Goal: Obtain resource: Download file/media

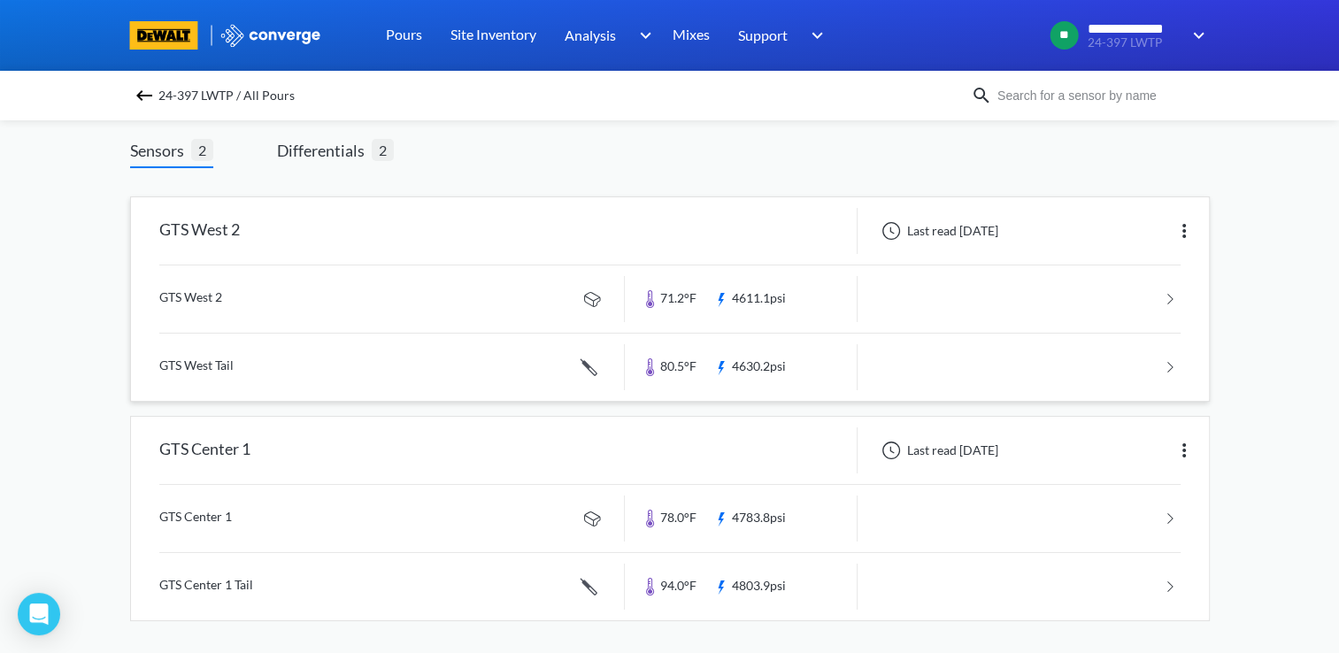
scroll to position [99, 0]
click at [322, 161] on span "Differentials 2" at bounding box center [335, 152] width 117 height 30
click at [430, 572] on link at bounding box center [669, 585] width 1021 height 67
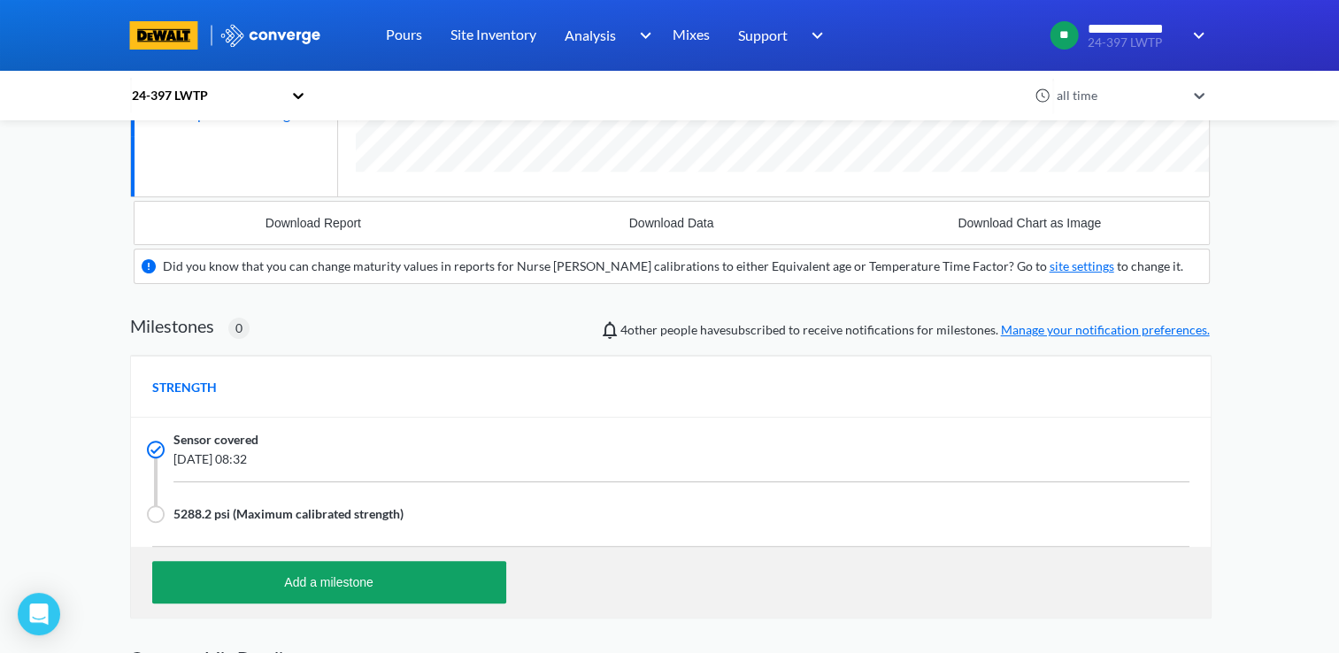
scroll to position [453, 0]
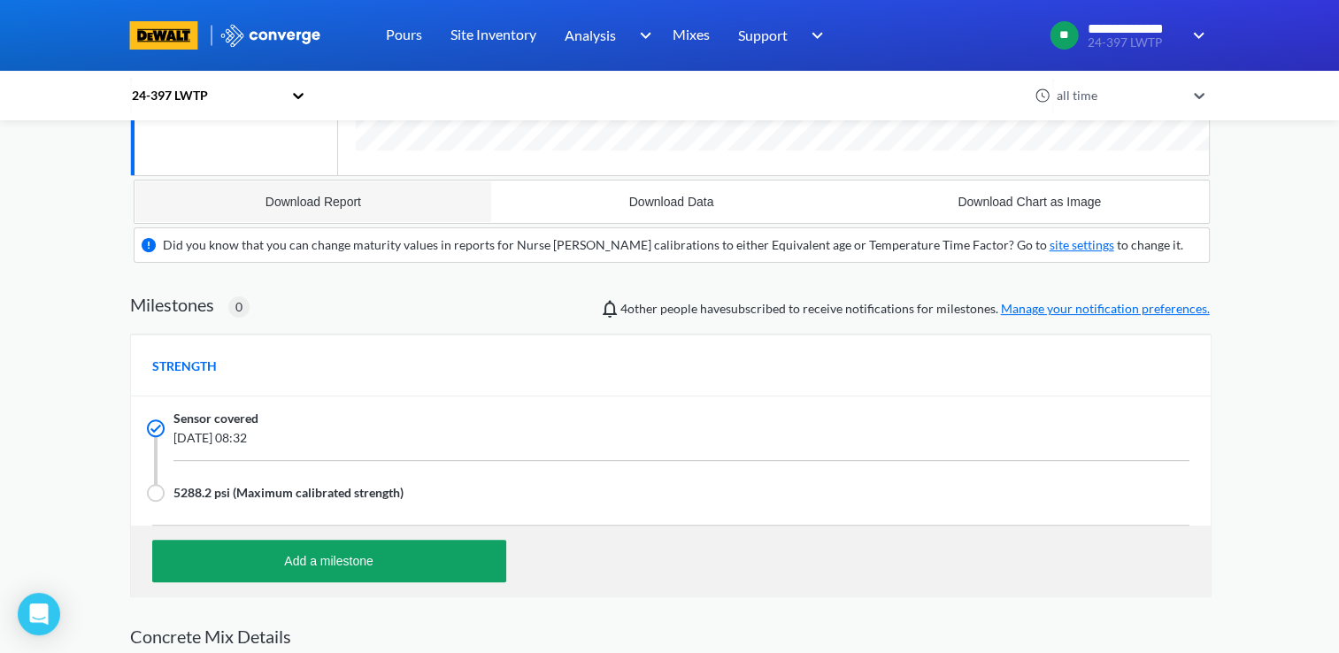
click at [404, 206] on button "Download Report" at bounding box center [314, 202] width 358 height 42
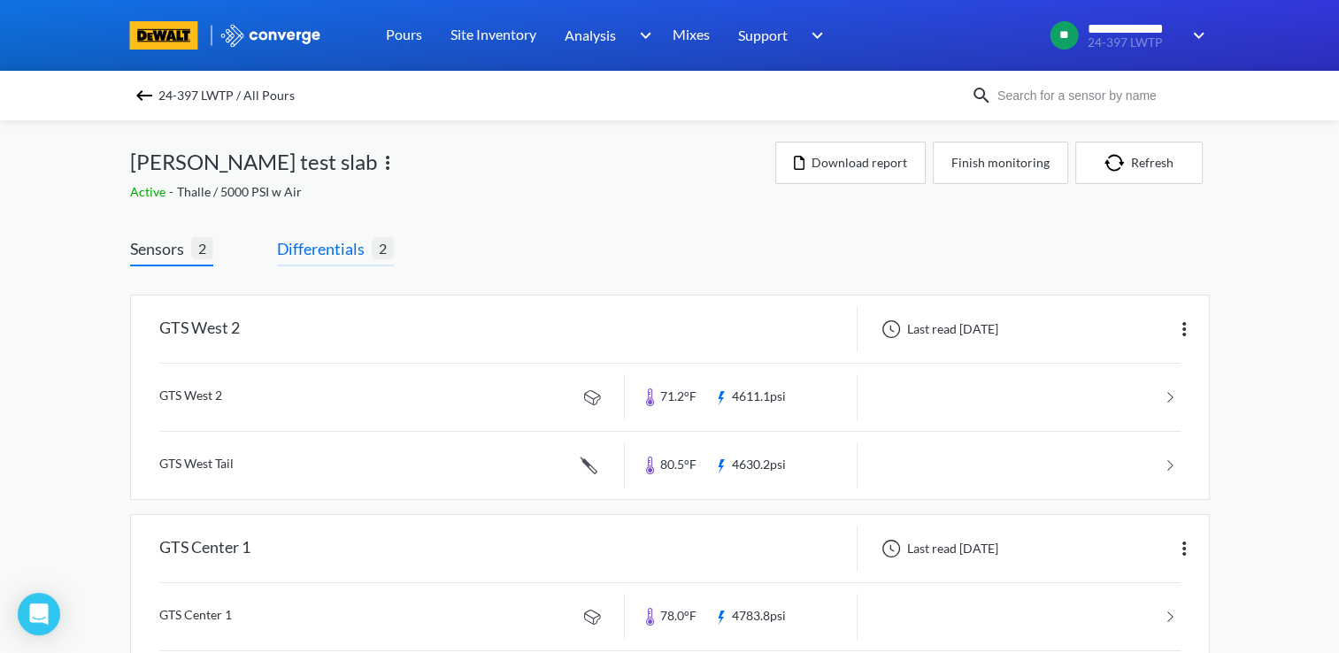
click at [359, 245] on span "Differentials" at bounding box center [324, 248] width 95 height 25
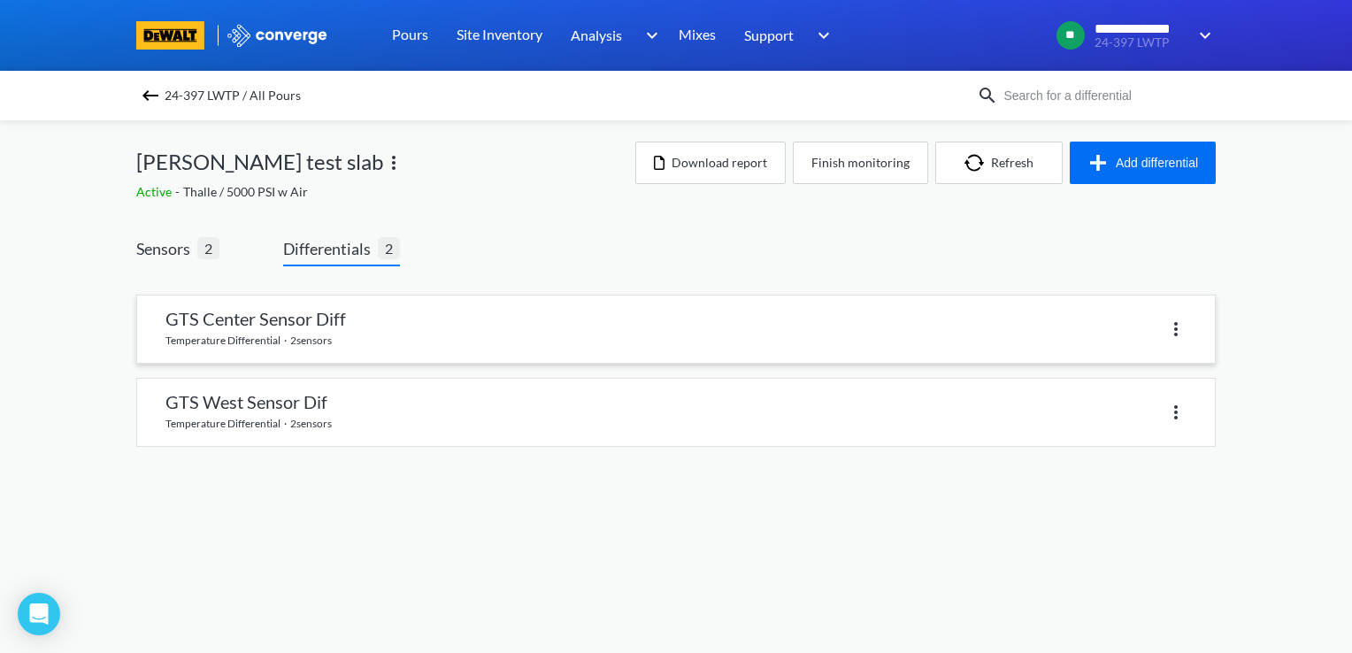
click at [359, 340] on link at bounding box center [676, 329] width 1078 height 67
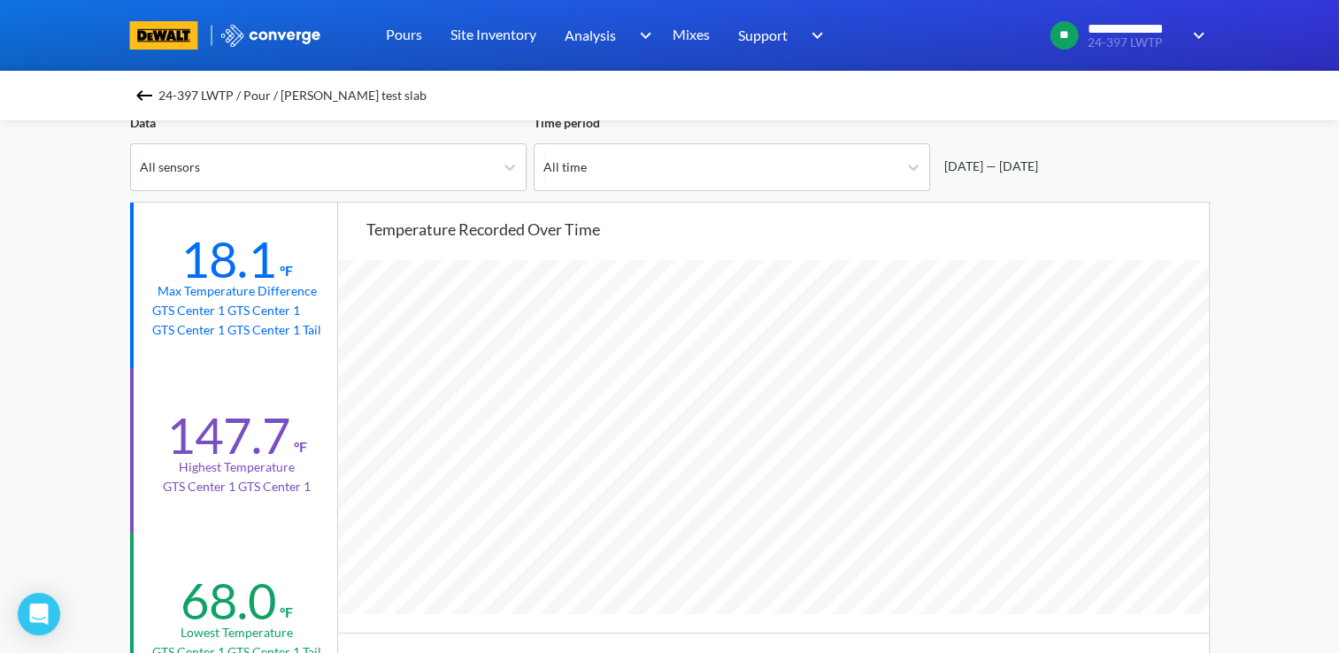
scroll to position [126, 0]
click at [950, 245] on div "Temperature recorded over time GTS Center 1 GTS Center 1 GTS Center 1 GTS Cente…" at bounding box center [773, 449] width 871 height 497
